Goal: Information Seeking & Learning: Learn about a topic

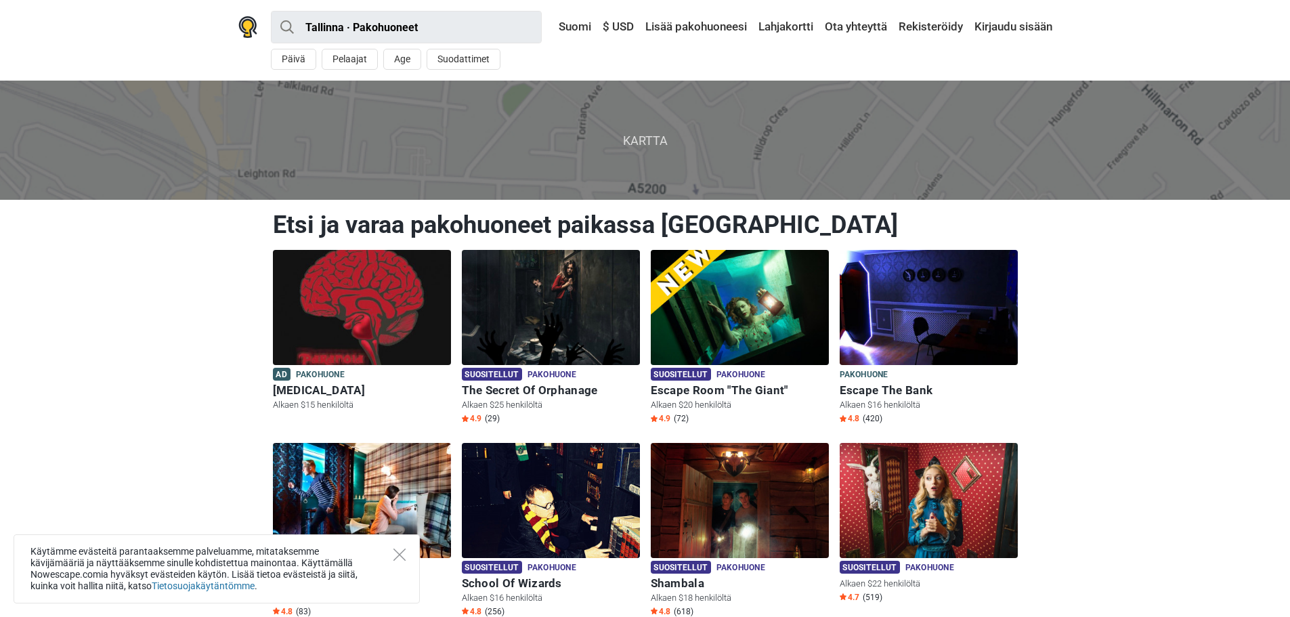
click at [394, 551] on icon "Close" at bounding box center [400, 555] width 12 height 12
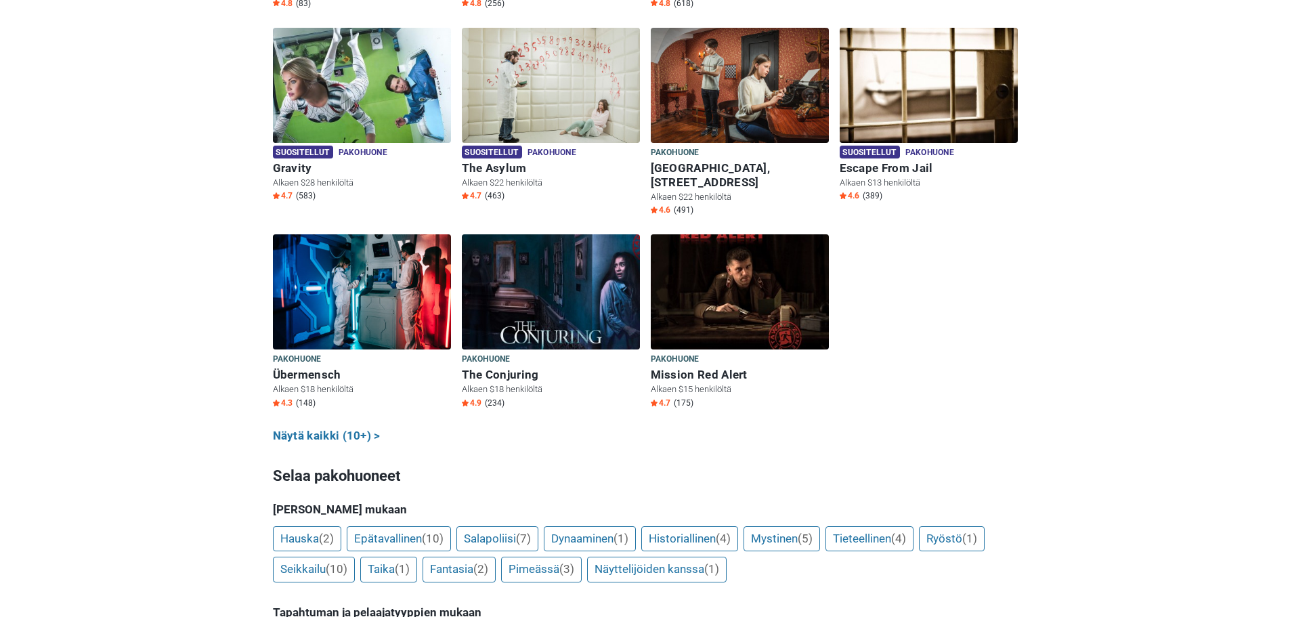
scroll to position [610, 0]
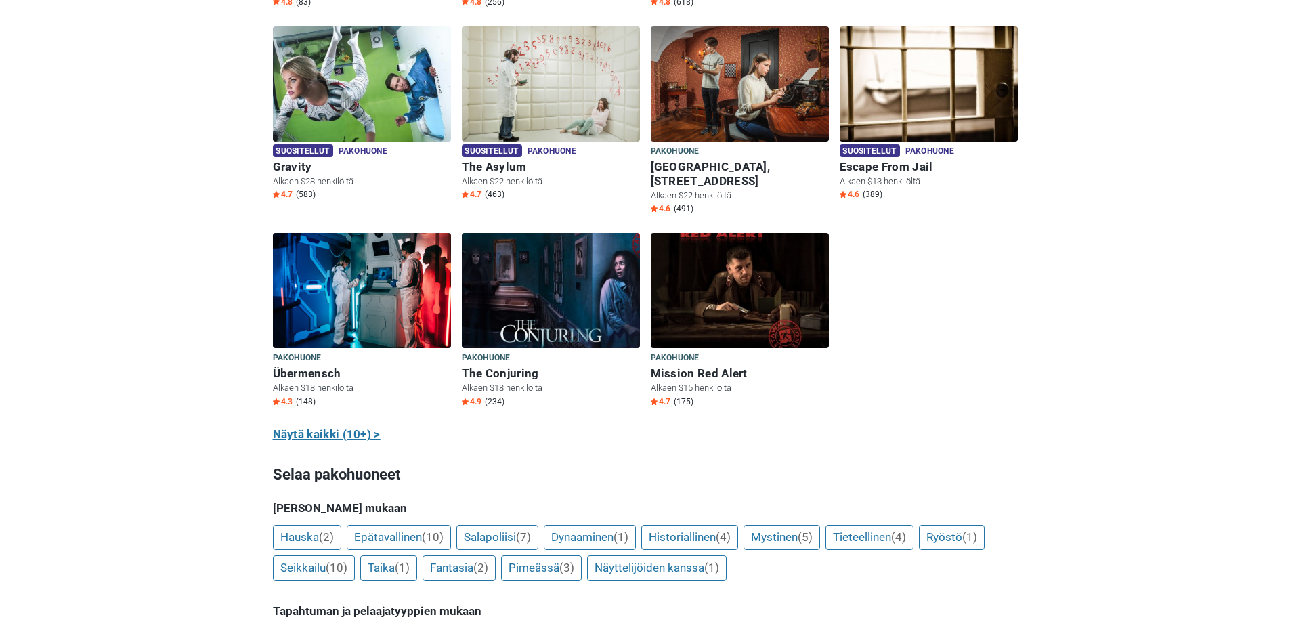
click at [323, 426] on link "Näytä kaikki (10+) >" at bounding box center [327, 435] width 108 height 18
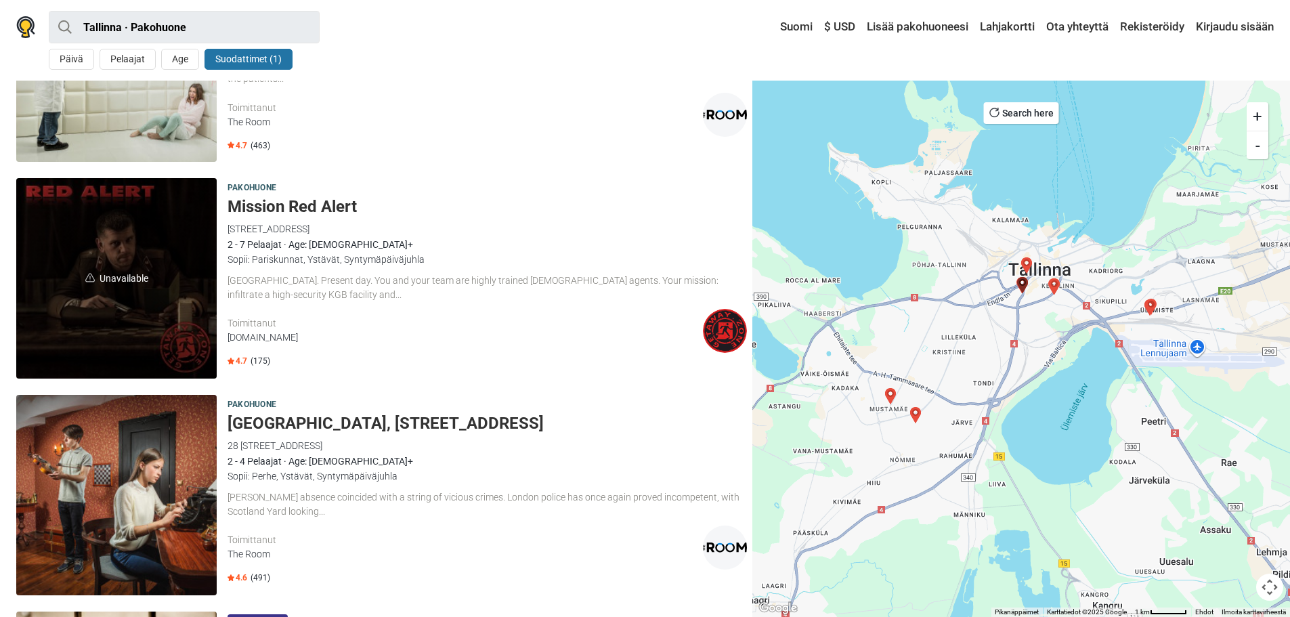
scroll to position [2167, 0]
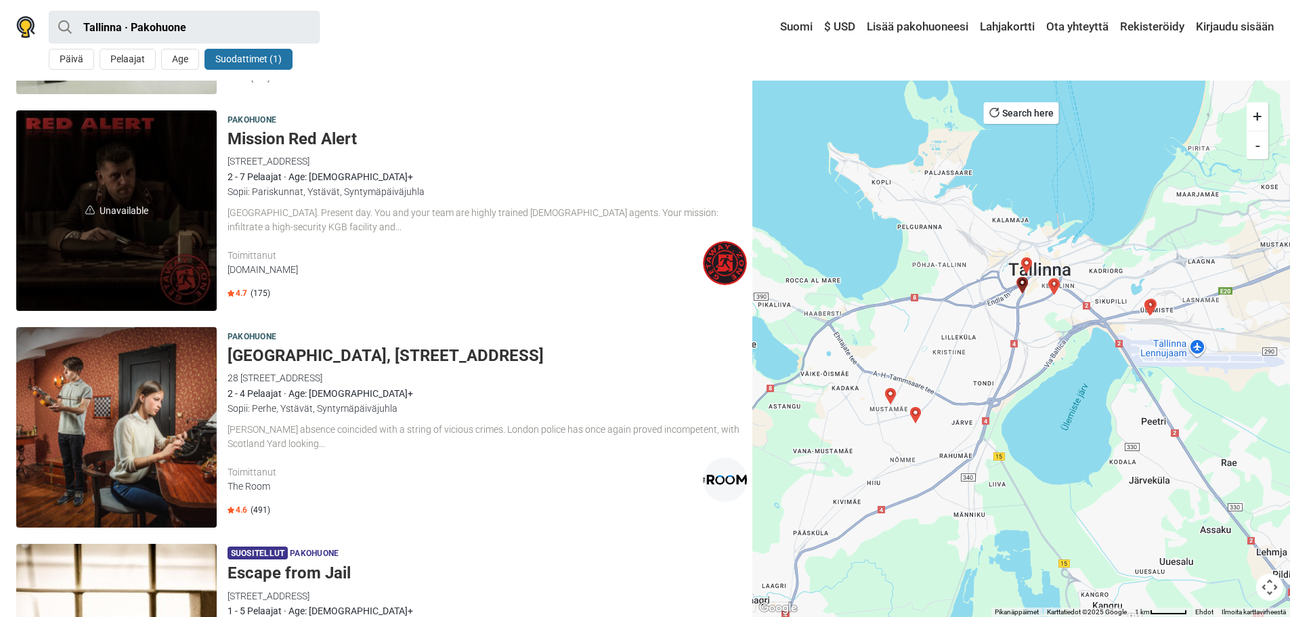
click at [255, 484] on div "The Room" at bounding box center [465, 487] width 475 height 14
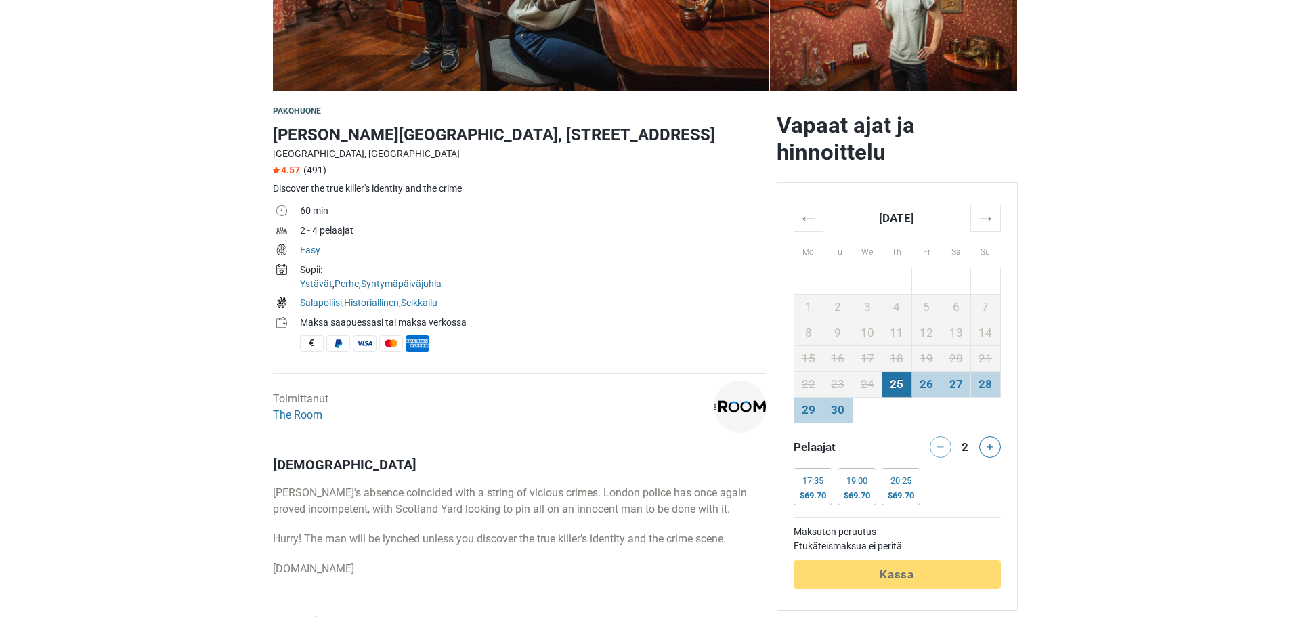
scroll to position [474, 0]
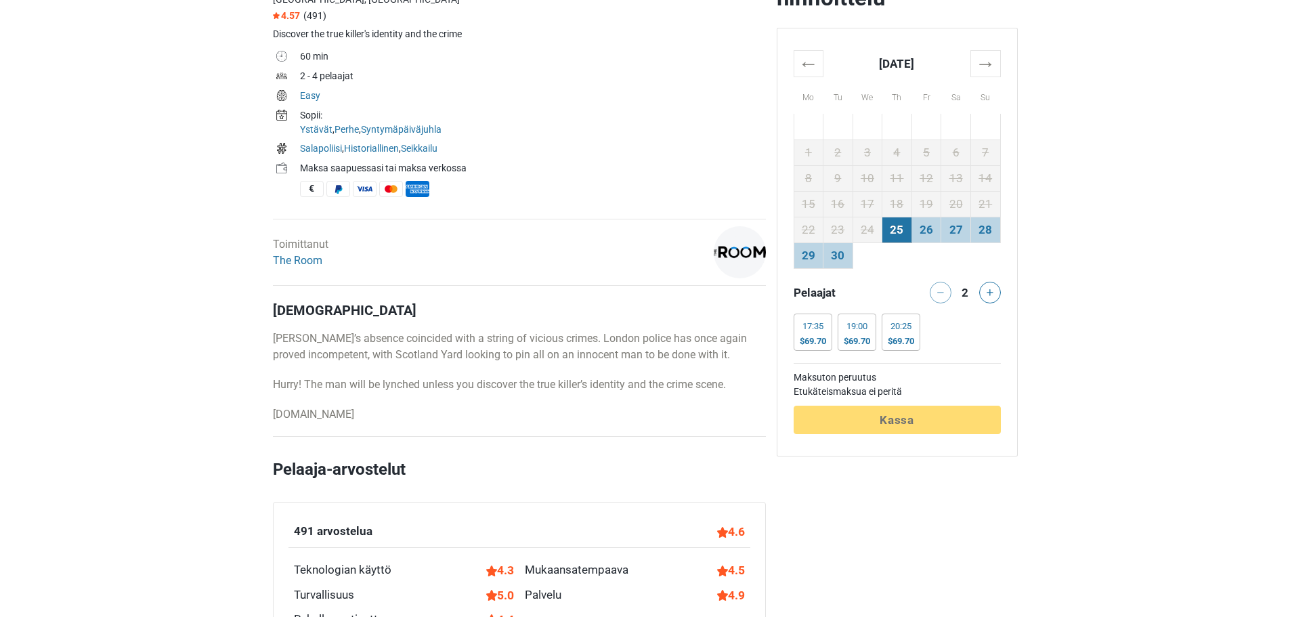
drag, startPoint x: 362, startPoint y: 422, endPoint x: 258, endPoint y: 421, distance: 104.3
copy p "[DOMAIN_NAME]"
